Goal: Navigation & Orientation: Find specific page/section

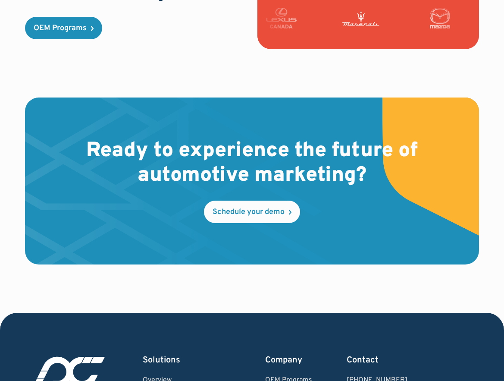
scroll to position [2535, 0]
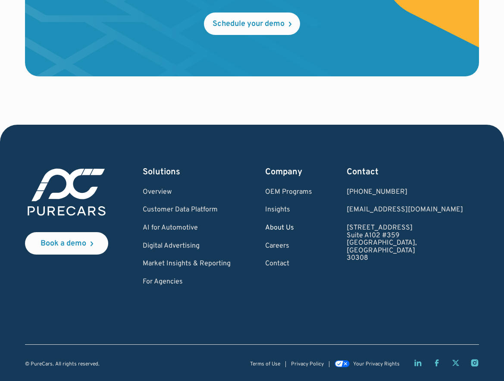
click at [312, 230] on link "About Us" at bounding box center [288, 228] width 47 height 8
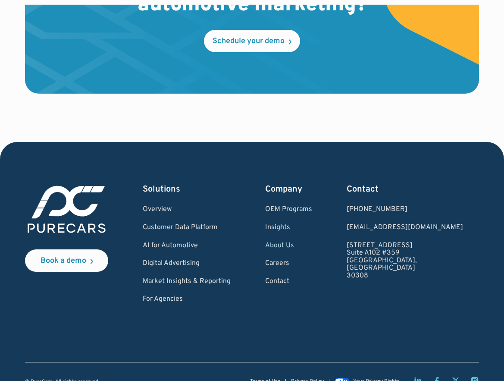
scroll to position [2344, 0]
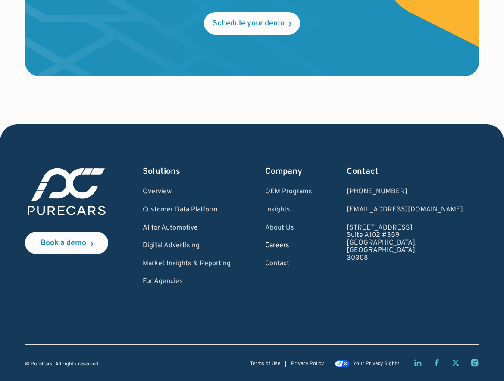
click at [312, 243] on link "Careers" at bounding box center [288, 246] width 47 height 8
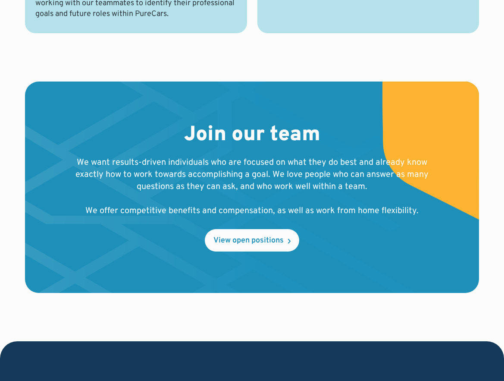
scroll to position [955, 0]
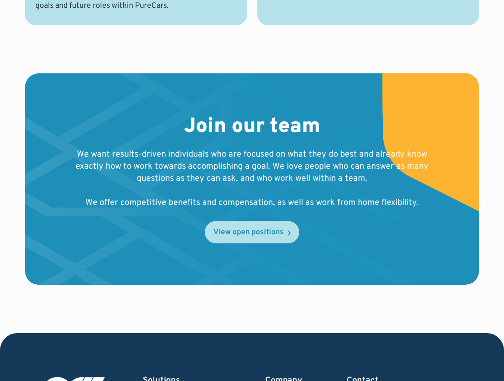
click at [239, 230] on div "View open positions" at bounding box center [249, 233] width 70 height 8
